Goal: Check status: Check status

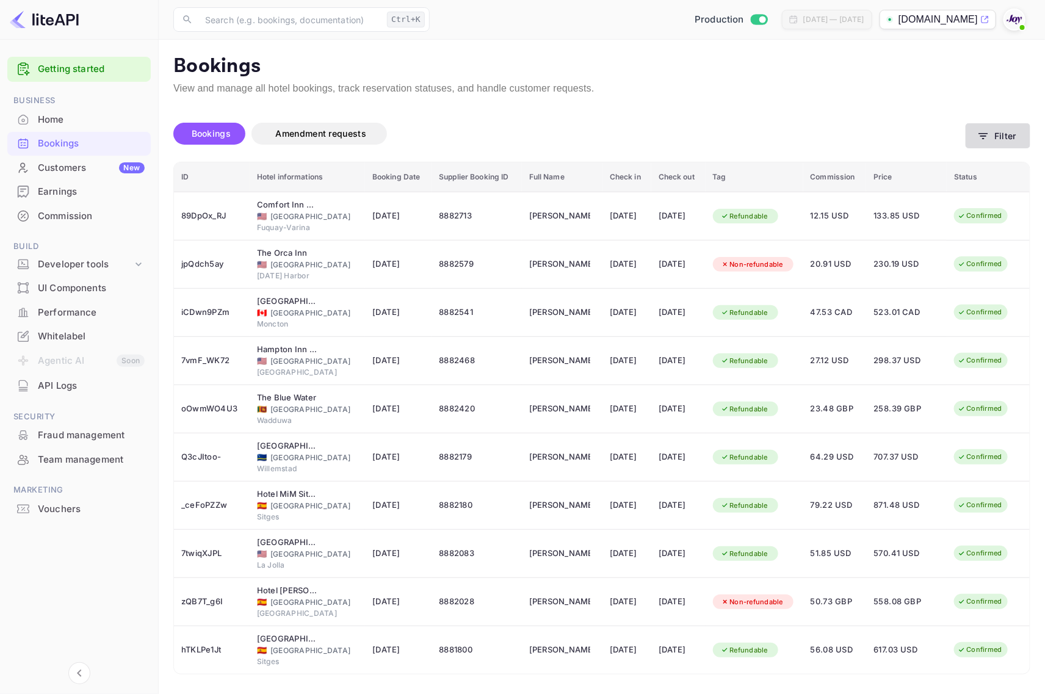
click at [991, 136] on button "Filter" at bounding box center [998, 135] width 65 height 25
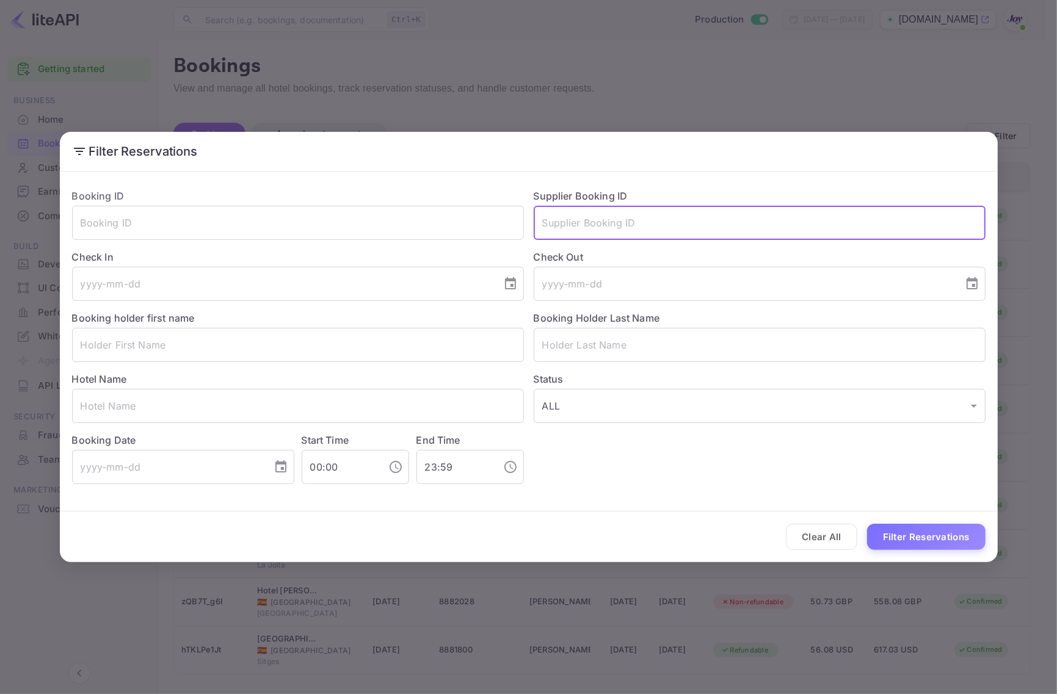
click at [609, 230] on input "text" at bounding box center [760, 223] width 452 height 34
paste input "f1jiUlN-N"
type input "f1jiUlN-N"
click at [898, 535] on button "Filter Reservations" at bounding box center [926, 537] width 118 height 26
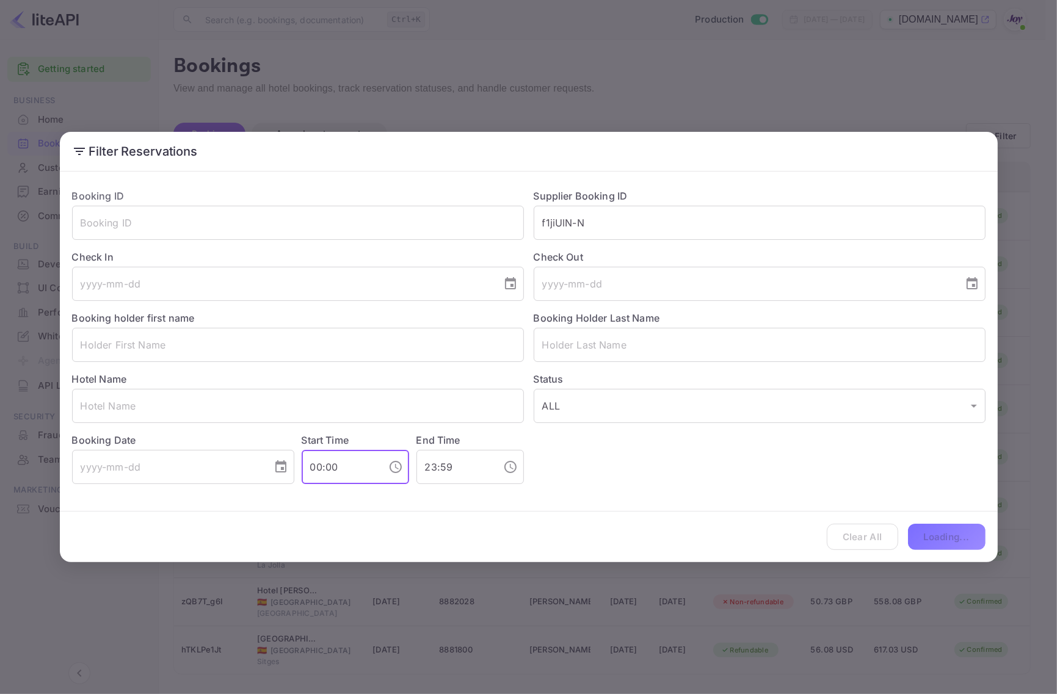
click at [356, 475] on input "00:00" at bounding box center [340, 467] width 77 height 34
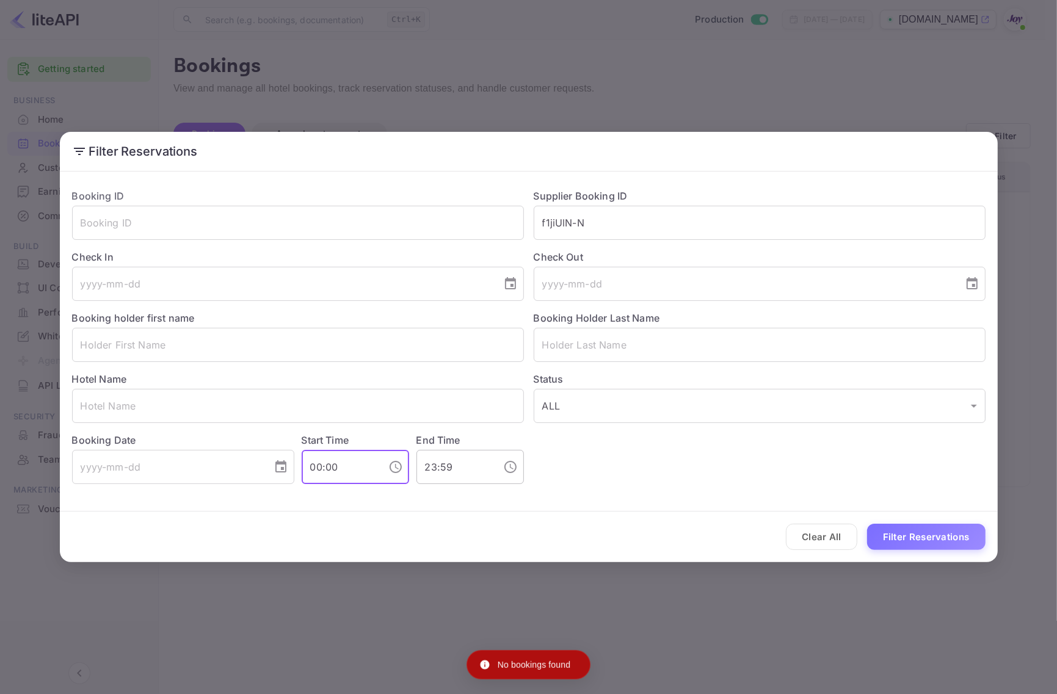
click at [476, 469] on input "23:59" at bounding box center [454, 467] width 77 height 34
drag, startPoint x: 682, startPoint y: 477, endPoint x: 696, endPoint y: 476, distance: 14.7
click at [684, 477] on div "Booking ID ​ Supplier Booking ID f1jiUlN-N ​ Check In ​ Check Out ​ Booking hol…" at bounding box center [523, 331] width 923 height 305
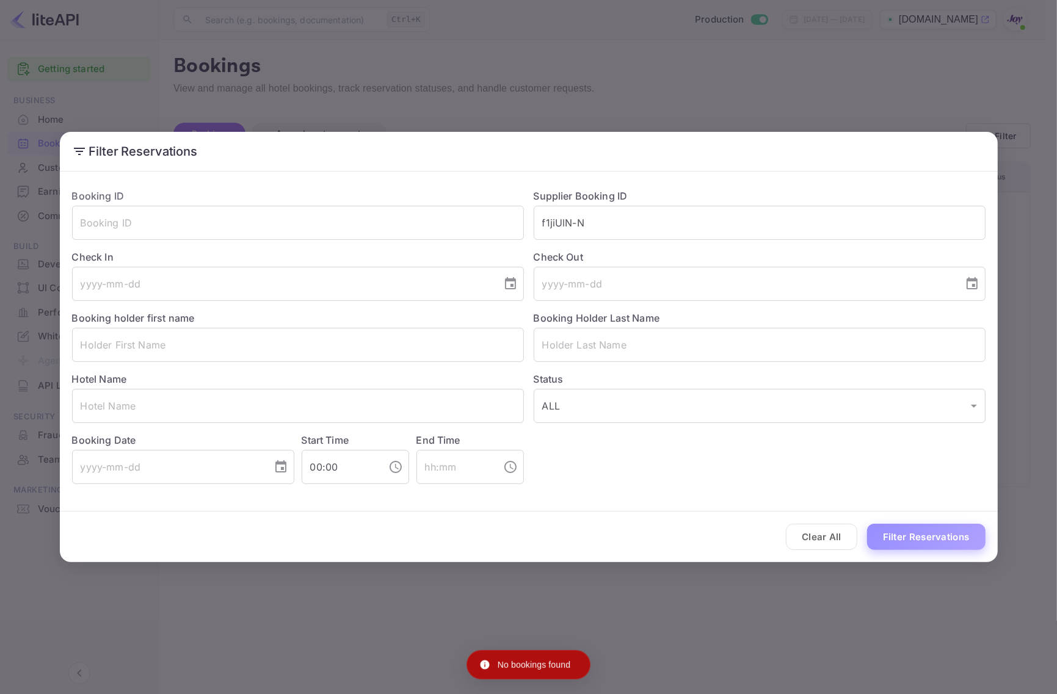
click at [915, 529] on button "Filter Reservations" at bounding box center [926, 537] width 118 height 26
click at [148, 512] on div "Clear All Filter Reservations" at bounding box center [529, 537] width 938 height 51
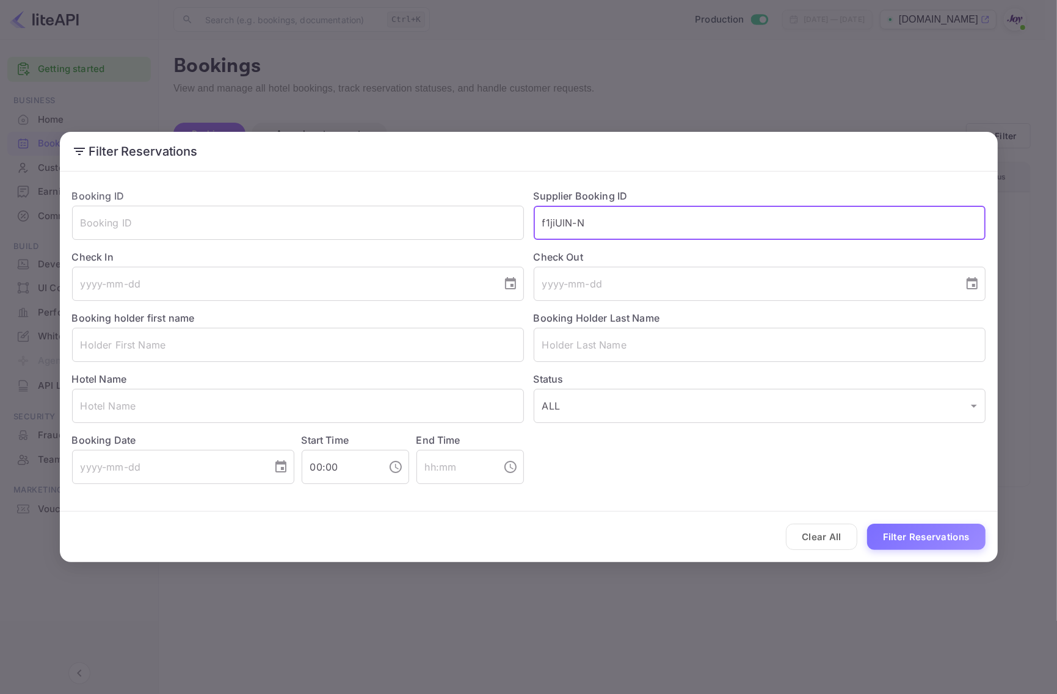
click at [603, 226] on input "f1jiUlN-N" at bounding box center [760, 223] width 452 height 34
type input "+"
type input "7972285"
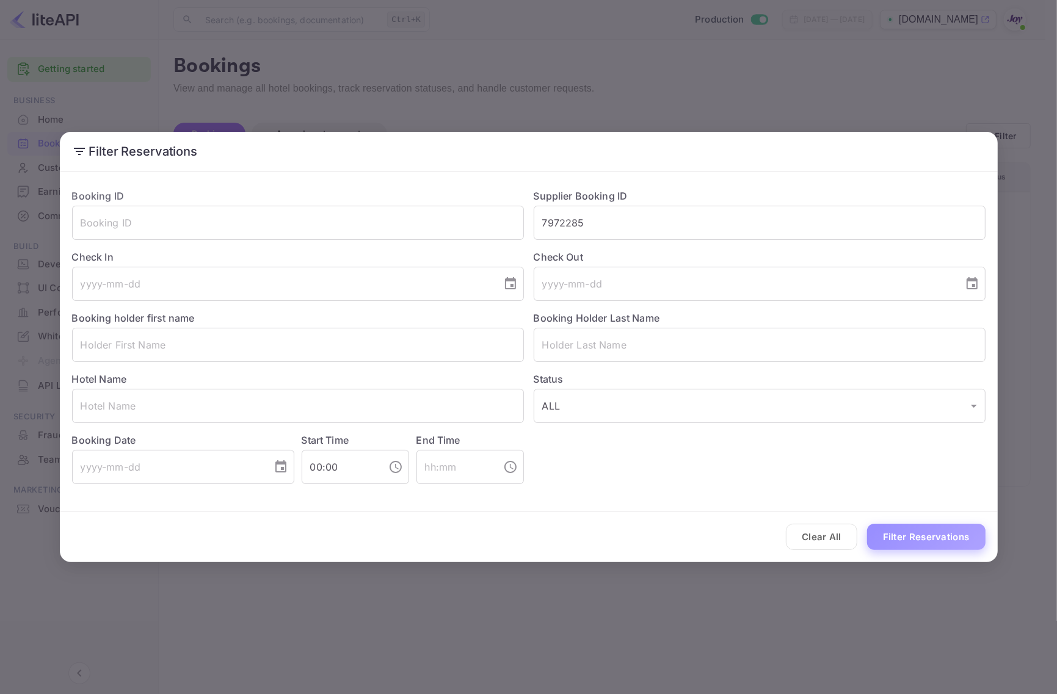
click at [914, 530] on button "Filter Reservations" at bounding box center [926, 537] width 118 height 26
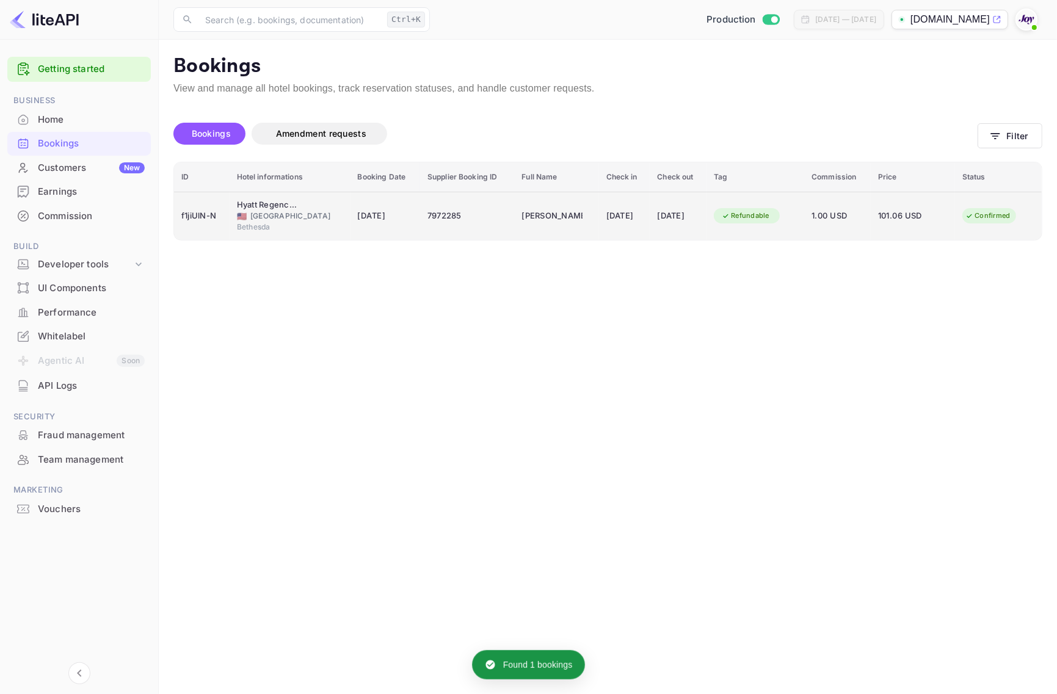
click at [206, 219] on div "f1jiUlN-N" at bounding box center [201, 216] width 41 height 20
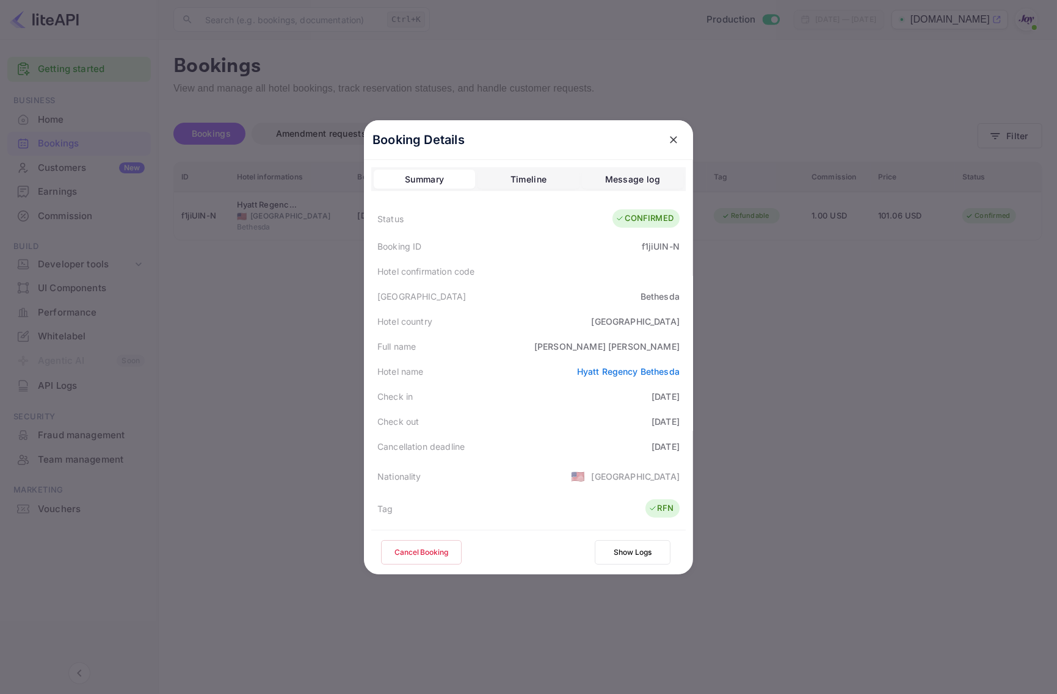
click at [651, 251] on div "f1jiUlN-N" at bounding box center [661, 246] width 38 height 13
copy div "f1jiUlN-N"
click at [766, 453] on div at bounding box center [528, 347] width 1057 height 694
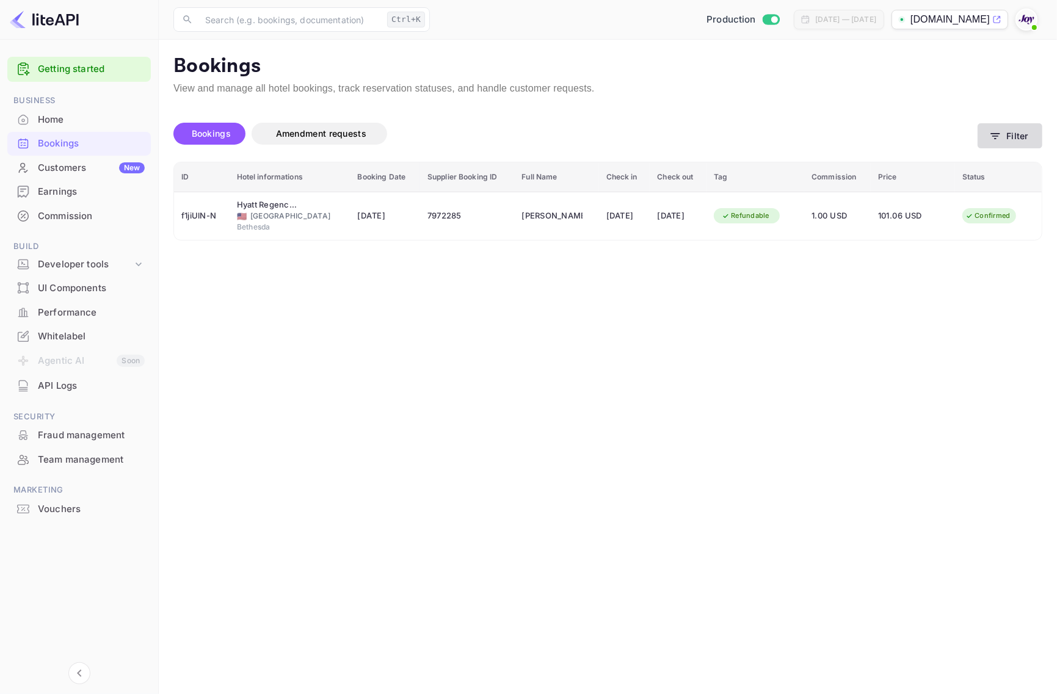
click at [1000, 142] on button "Filter" at bounding box center [1010, 135] width 65 height 25
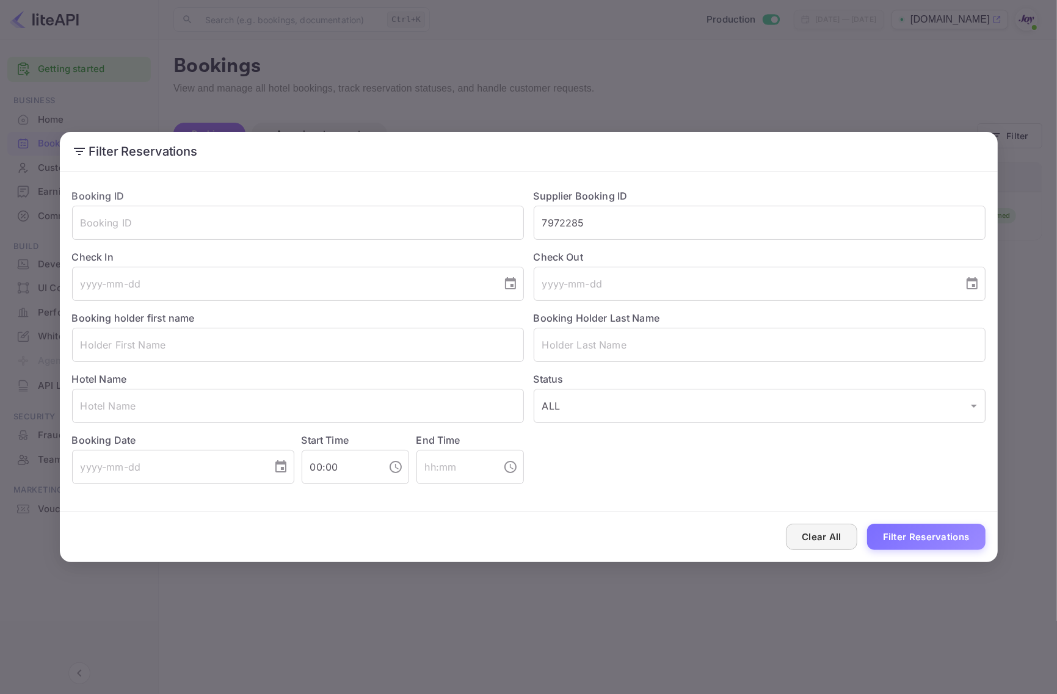
click at [822, 532] on button "Clear All" at bounding box center [821, 537] width 71 height 26
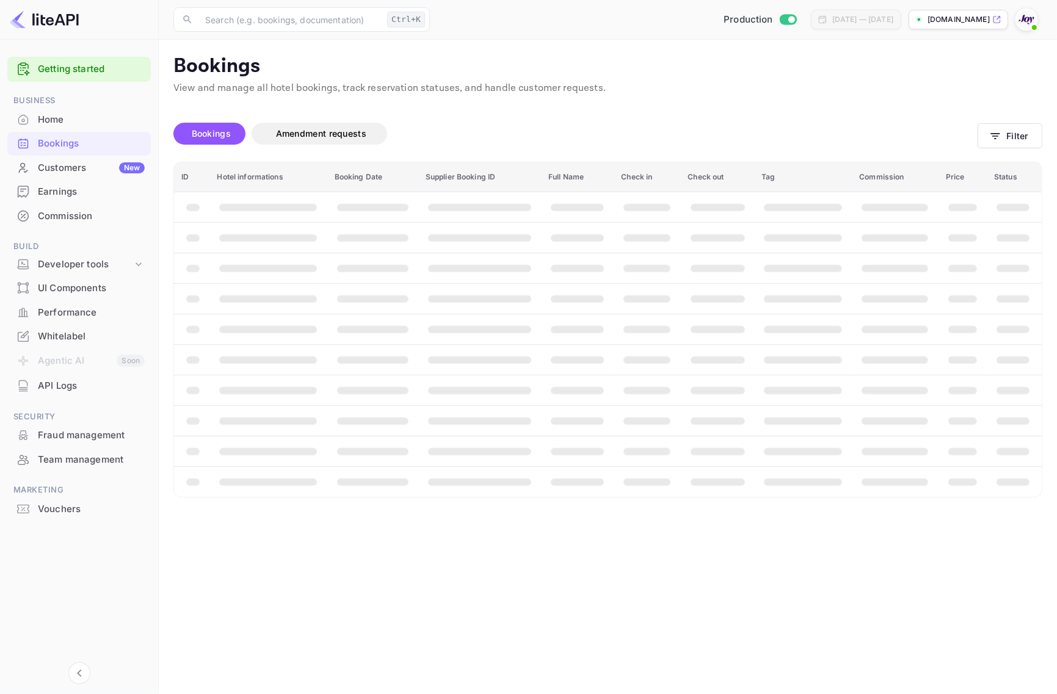
type input "23:59"
click at [822, 532] on div "Clear All Filter Reservations" at bounding box center [529, 537] width 938 height 51
click at [1011, 140] on button "Filter" at bounding box center [1010, 135] width 65 height 25
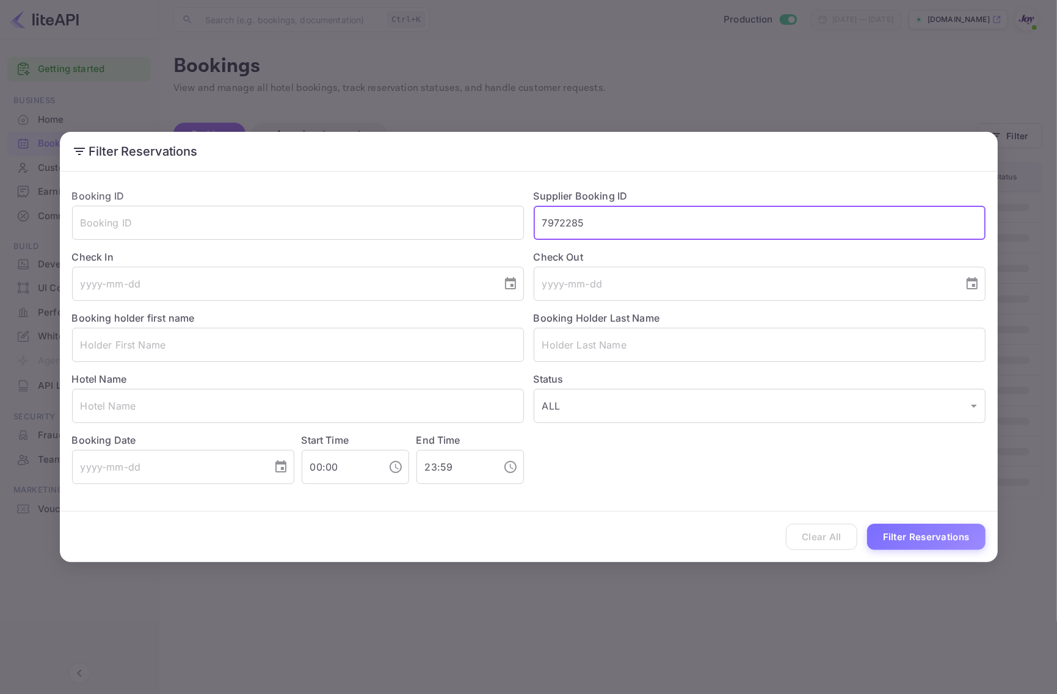
click at [653, 233] on input "7972285" at bounding box center [760, 223] width 452 height 34
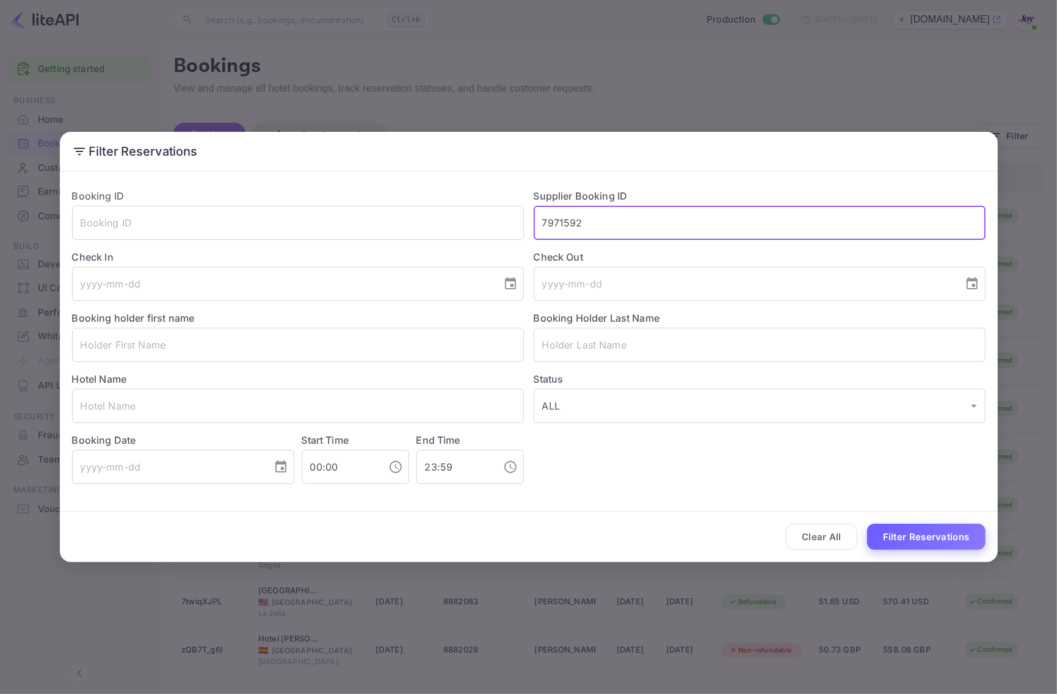
type input "7971592"
click at [899, 533] on button "Filter Reservations" at bounding box center [926, 537] width 118 height 26
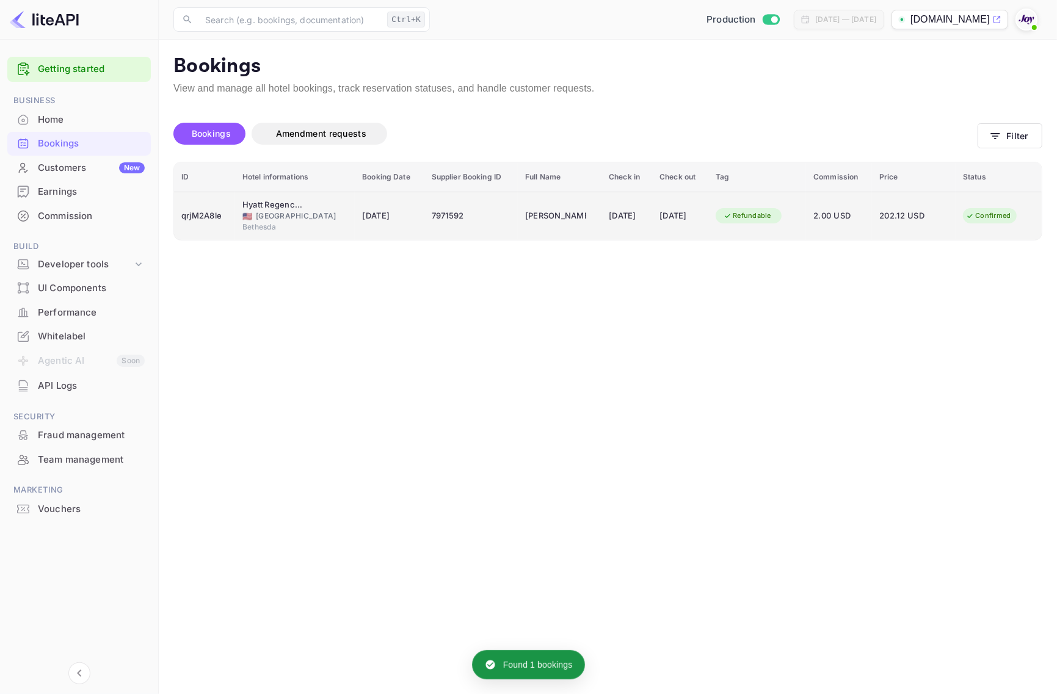
click at [255, 217] on div "🇺🇸 [GEOGRAPHIC_DATA]" at bounding box center [294, 216] width 105 height 11
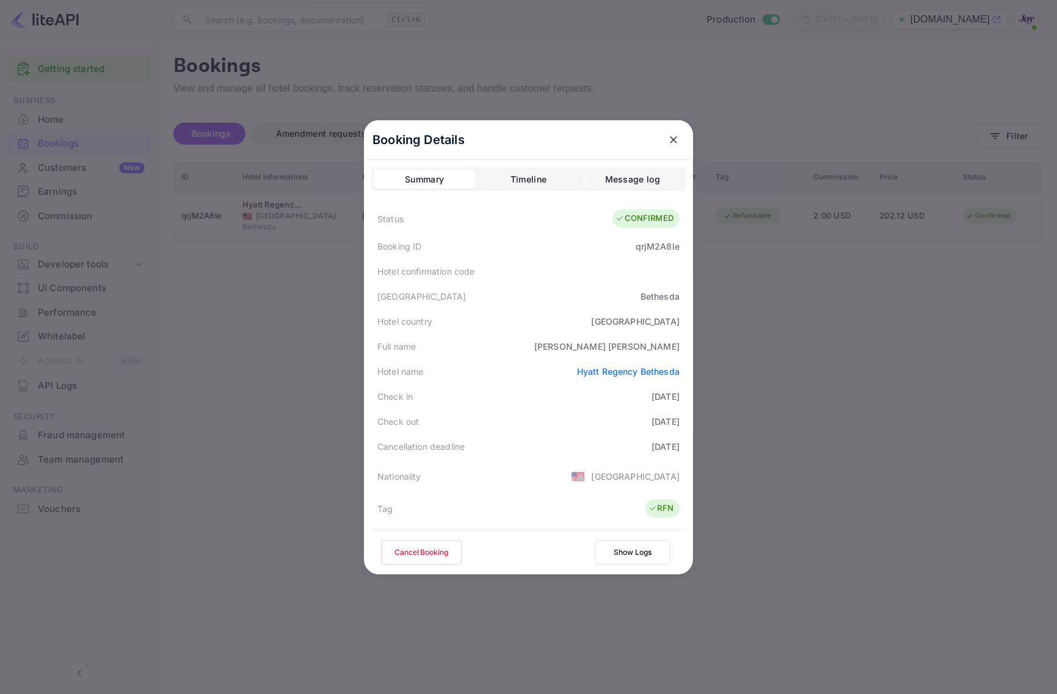
click at [652, 248] on div "qrjM2A8le" at bounding box center [658, 246] width 44 height 13
copy div "qrjM2A8le"
click at [912, 316] on div at bounding box center [528, 347] width 1057 height 694
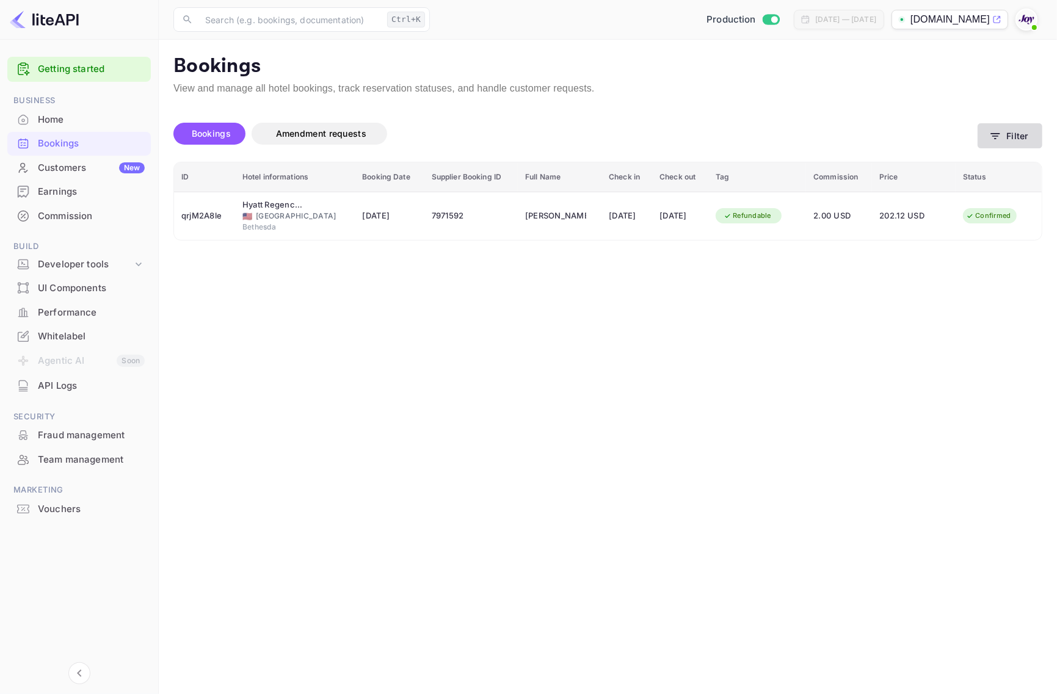
click at [1000, 142] on button "Filter" at bounding box center [1010, 135] width 65 height 25
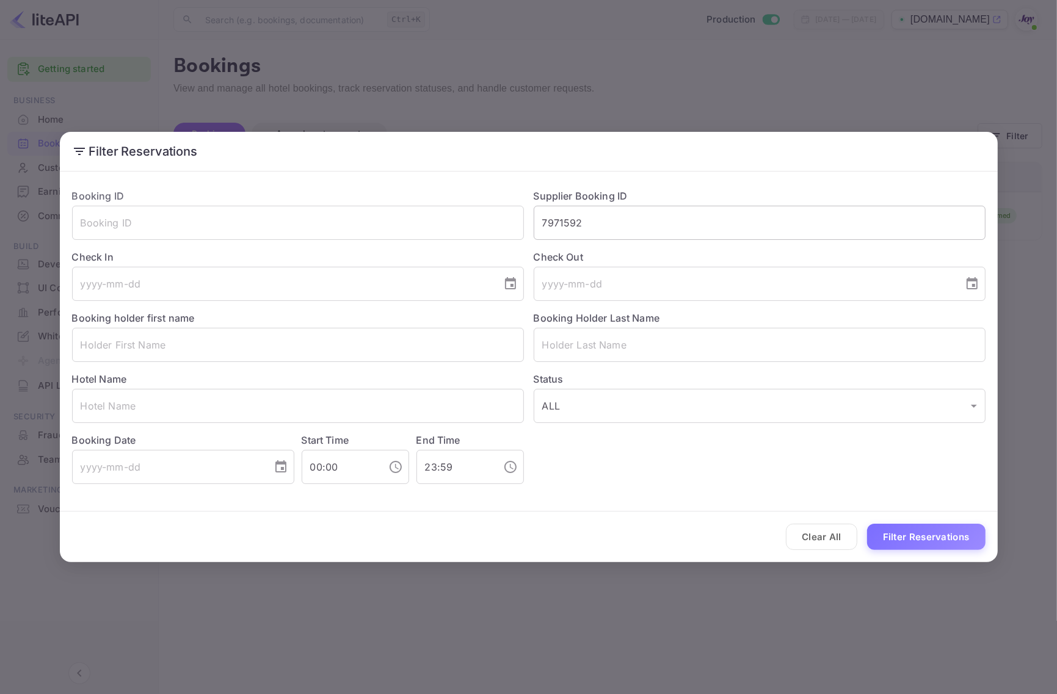
click at [642, 226] on input "7971592" at bounding box center [760, 223] width 452 height 34
click at [642, 225] on input "7971592" at bounding box center [760, 223] width 452 height 34
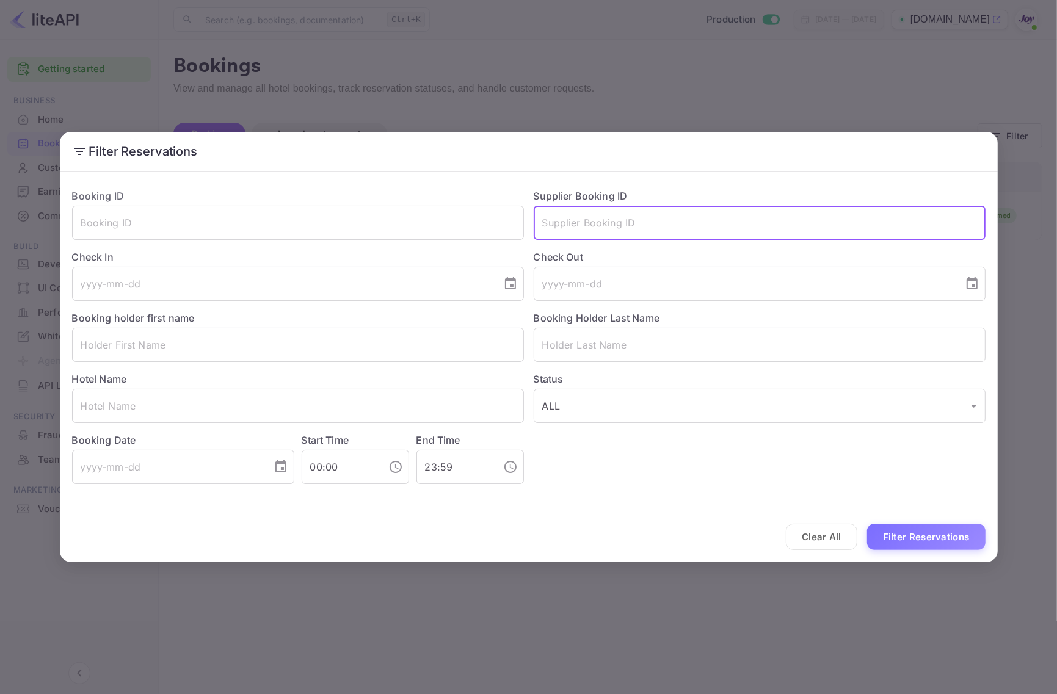
click at [642, 225] on input "text" at bounding box center [760, 223] width 452 height 34
type input "7971885"
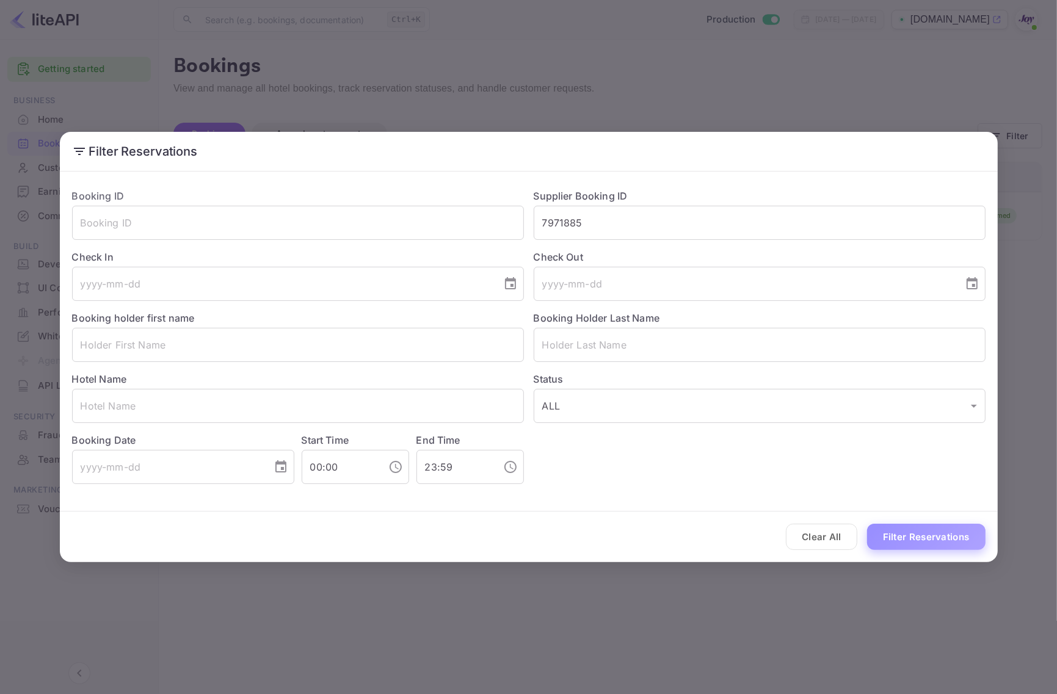
click at [944, 539] on button "Filter Reservations" at bounding box center [926, 537] width 118 height 26
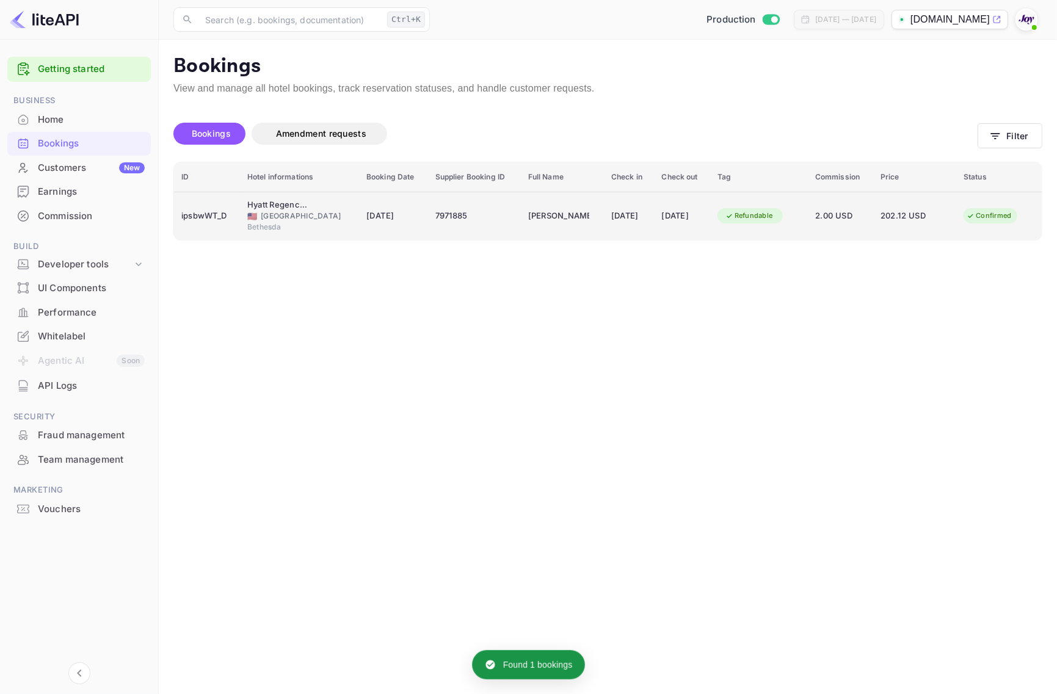
click at [351, 226] on td "Hyatt Regency Bethesda 🇺🇸 [GEOGRAPHIC_DATA] [GEOGRAPHIC_DATA]" at bounding box center [299, 216] width 119 height 48
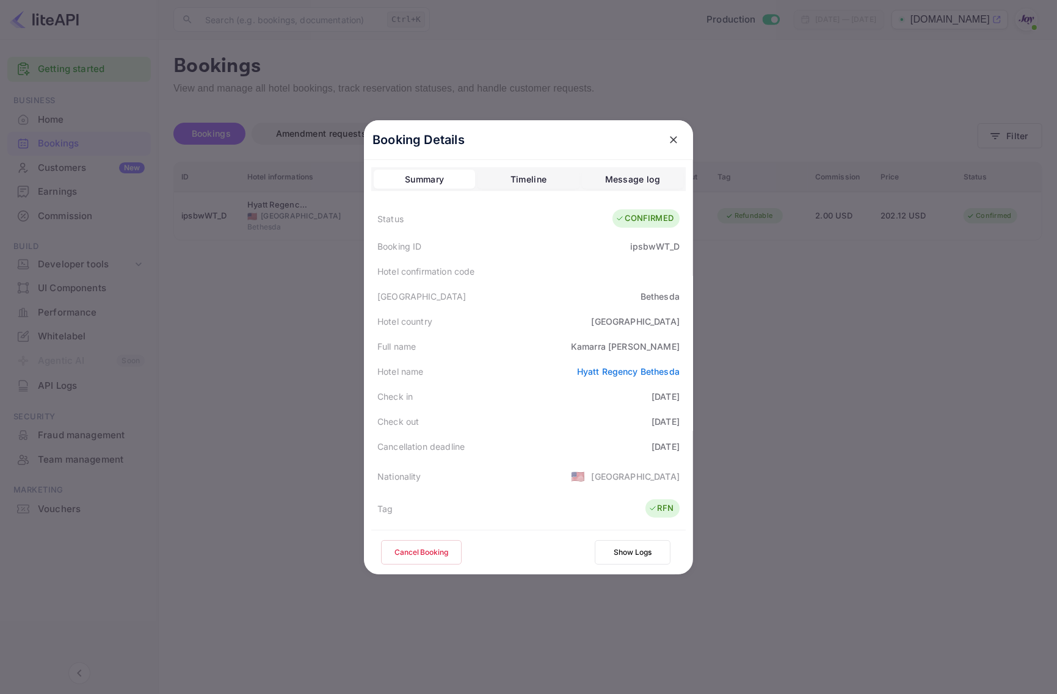
click at [647, 249] on div "ipsbwWT_D" at bounding box center [654, 246] width 49 height 13
copy div "ipsbwWT_D"
click at [774, 395] on div at bounding box center [528, 347] width 1057 height 694
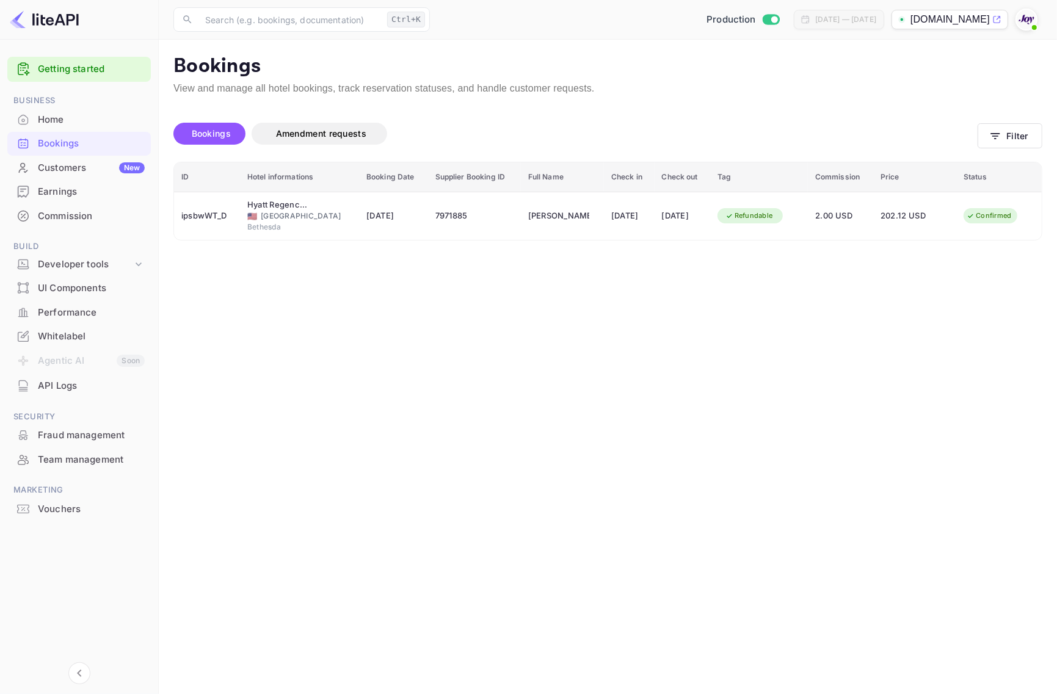
drag, startPoint x: 505, startPoint y: 382, endPoint x: 302, endPoint y: 373, distance: 202.9
click at [504, 382] on main "Bookings View and manage all hotel bookings, track reservation statuses, and ha…" at bounding box center [608, 367] width 898 height 655
